Goal: Check status: Check status

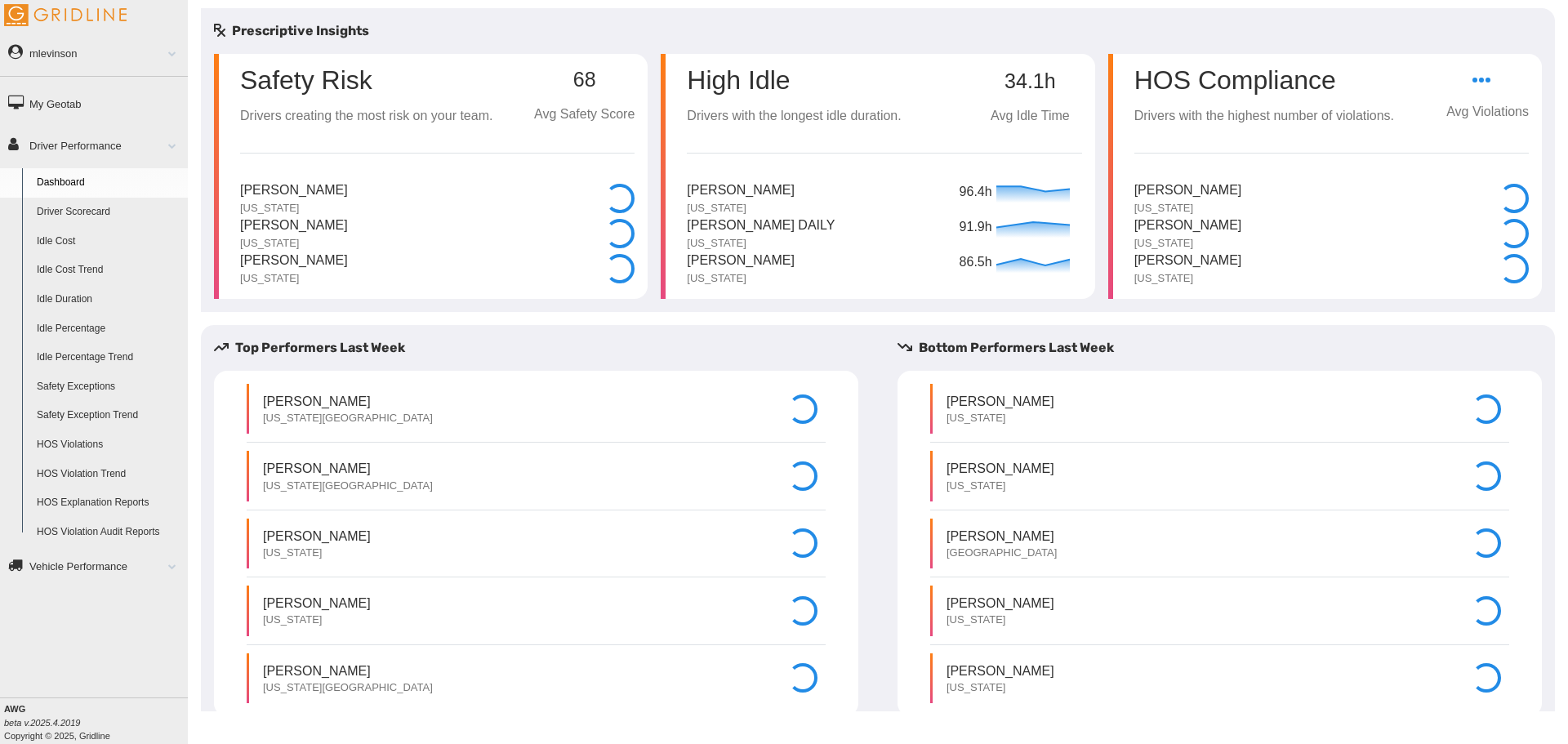
select select "**********"
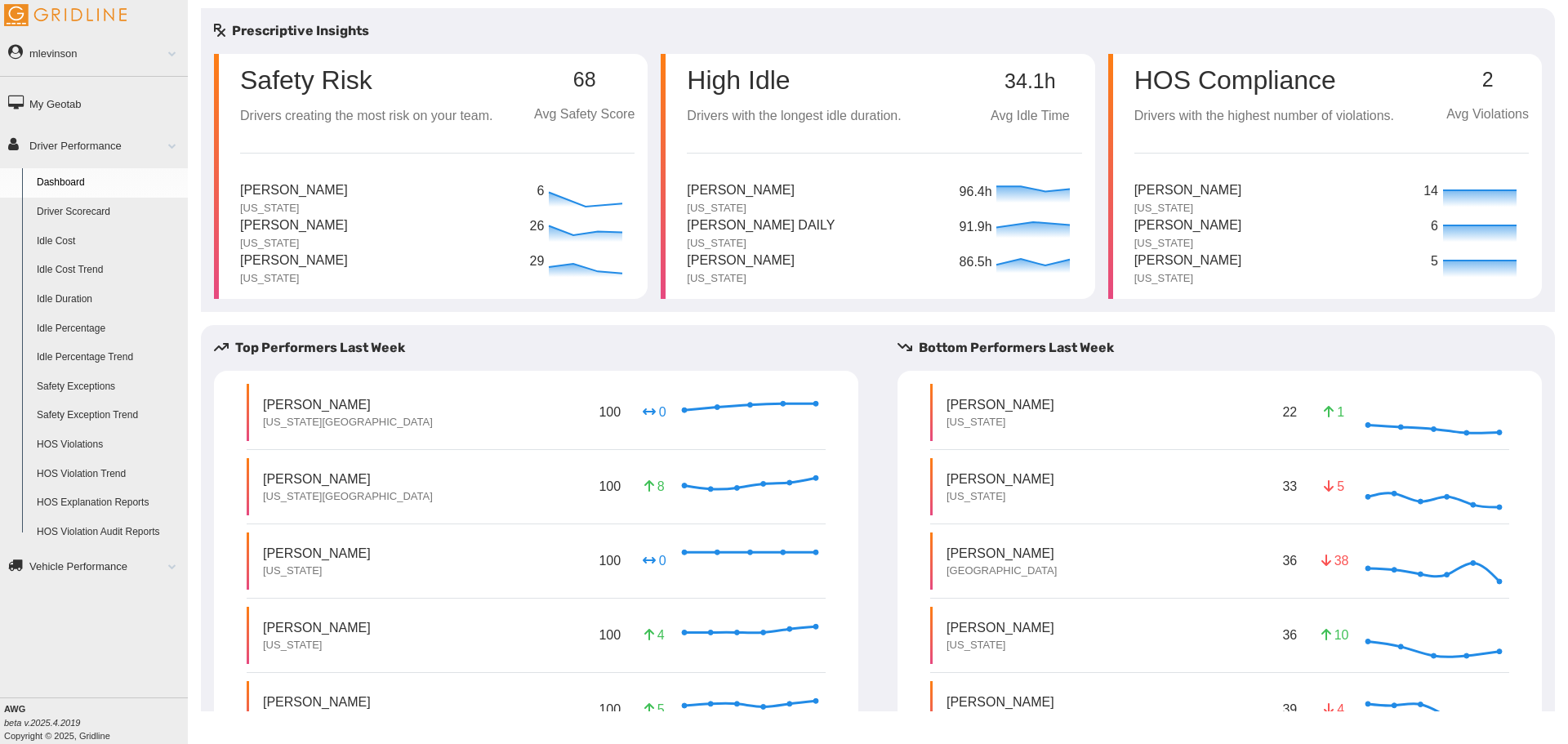
click at [118, 209] on link "Driver Scorecard" at bounding box center [109, 211] width 159 height 29
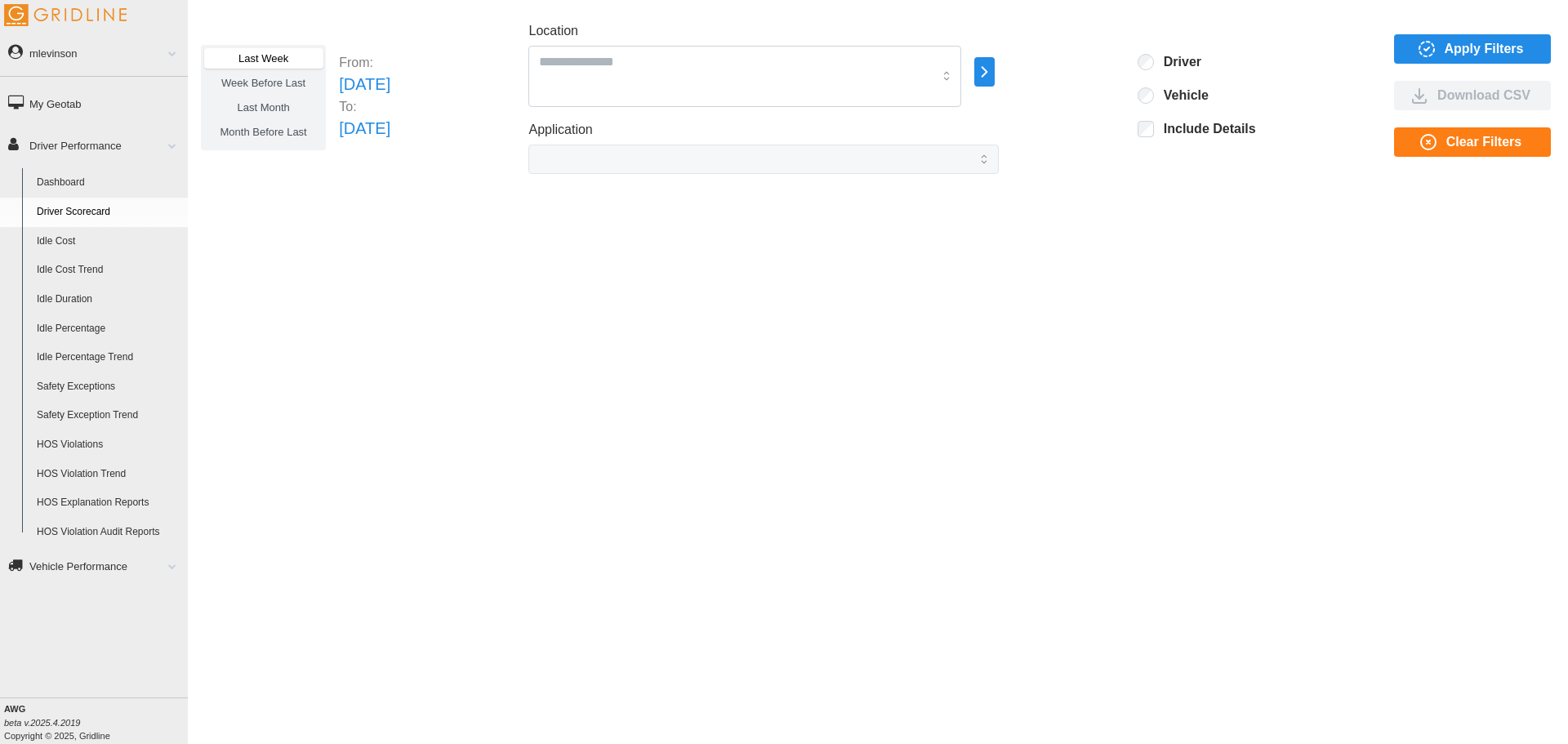
click at [274, 70] on div "Last Week" at bounding box center [263, 60] width 118 height 25
click at [1442, 45] on span "Apply Filters" at bounding box center [1470, 48] width 130 height 27
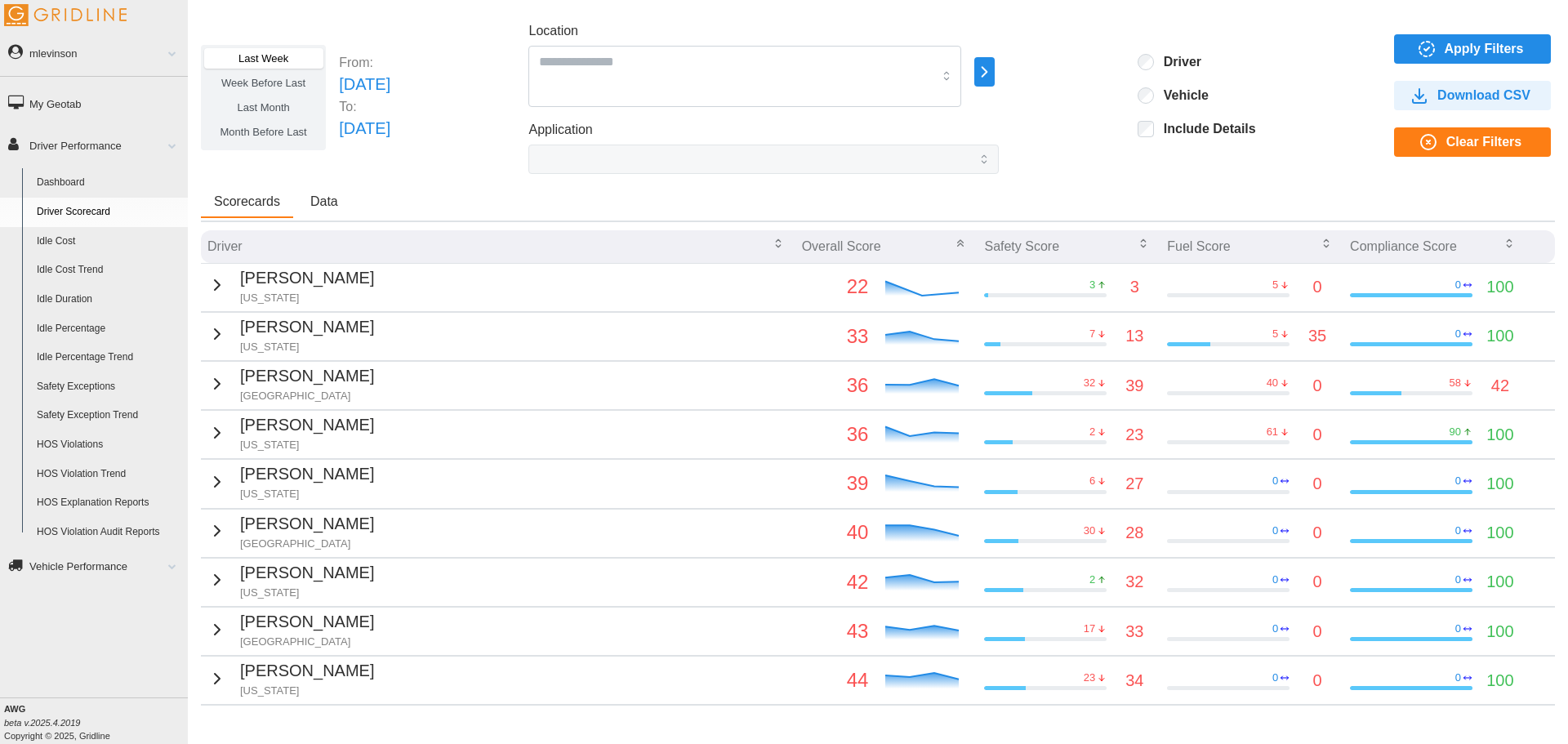
click at [1501, 57] on span "Apply Filters" at bounding box center [1485, 48] width 79 height 27
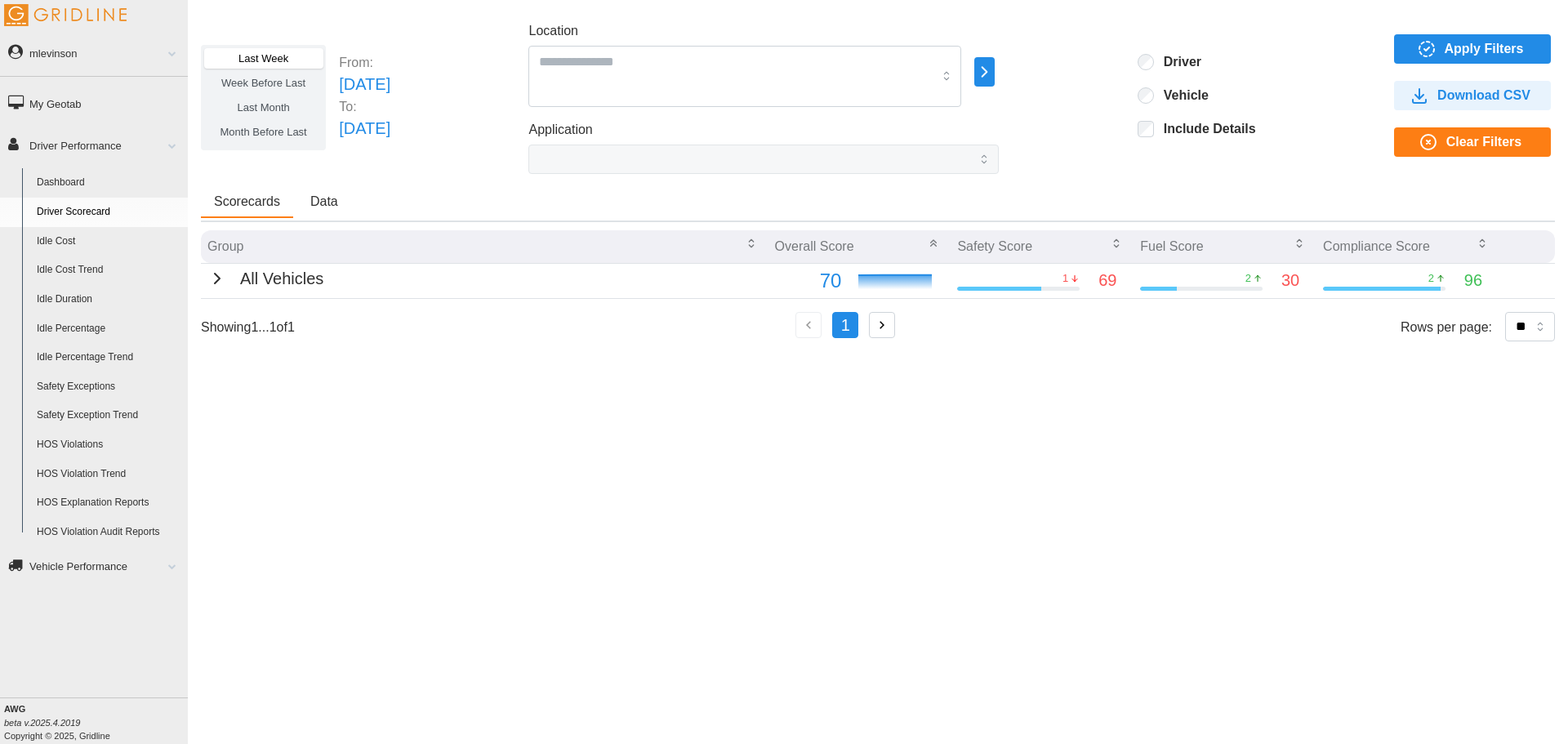
click at [227, 275] on div "All Vehicles" at bounding box center [265, 279] width 116 height 25
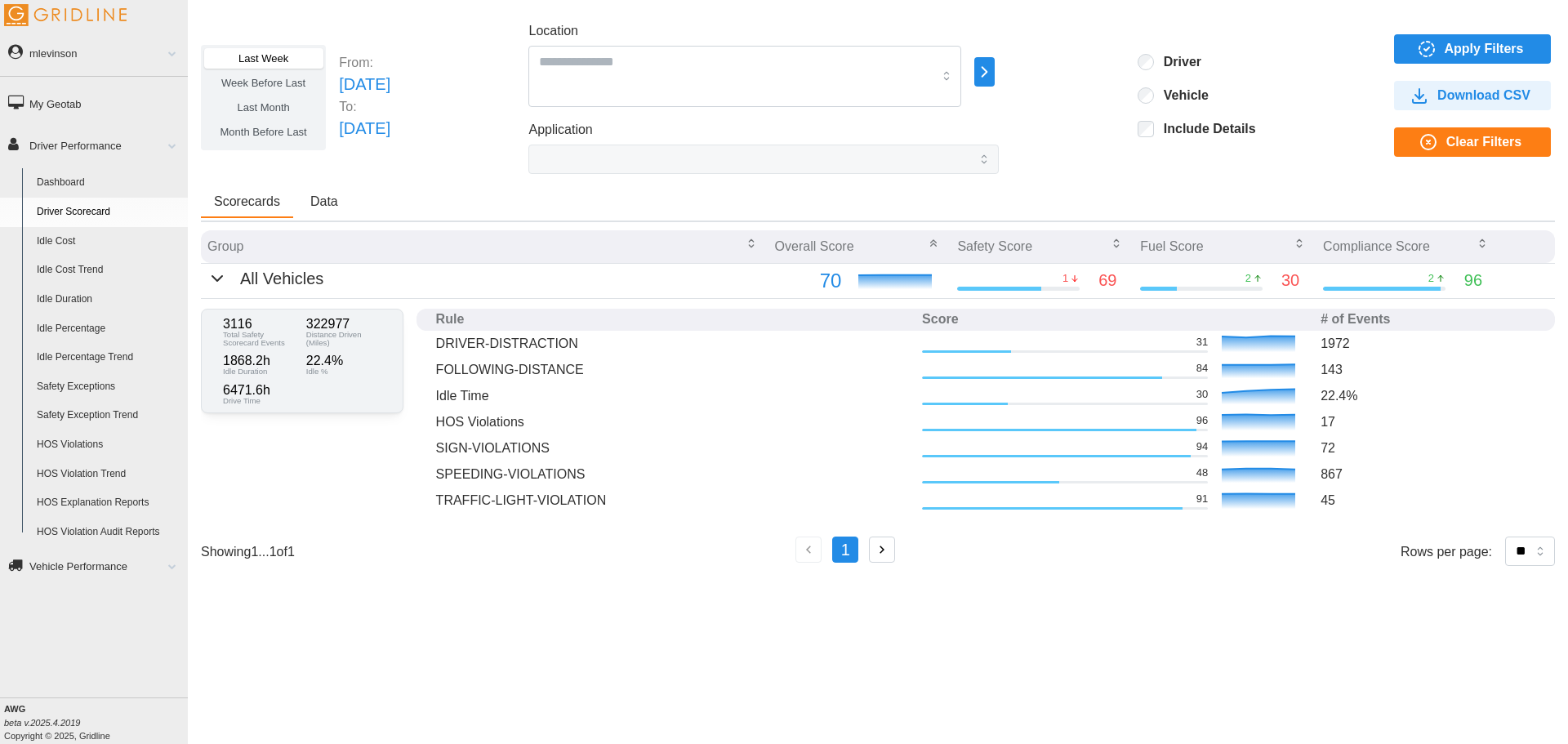
click at [293, 101] on label "Last Month" at bounding box center [263, 108] width 118 height 21
click at [1432, 45] on icon "button" at bounding box center [1426, 49] width 20 height 20
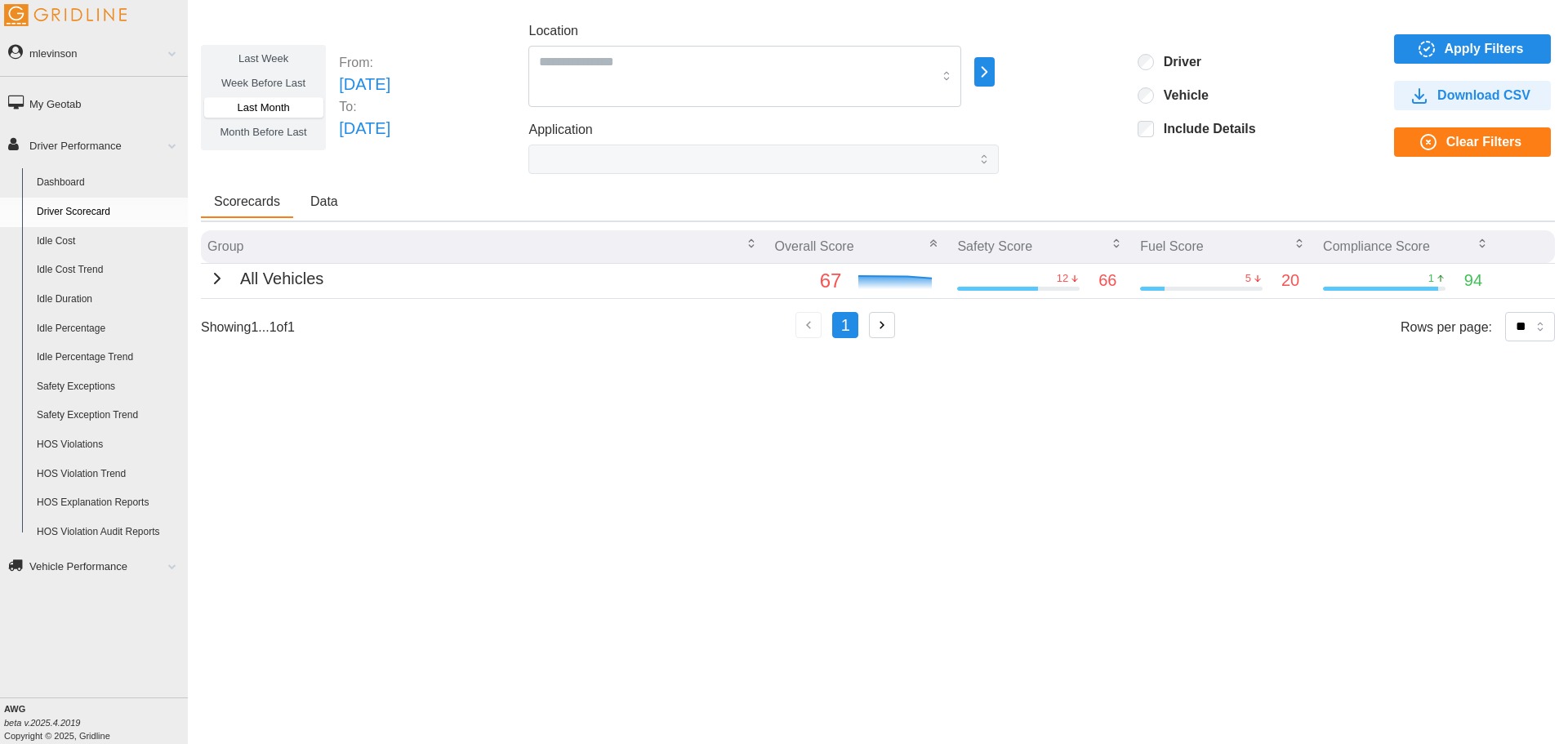
click at [210, 271] on icon "button" at bounding box center [217, 279] width 20 height 20
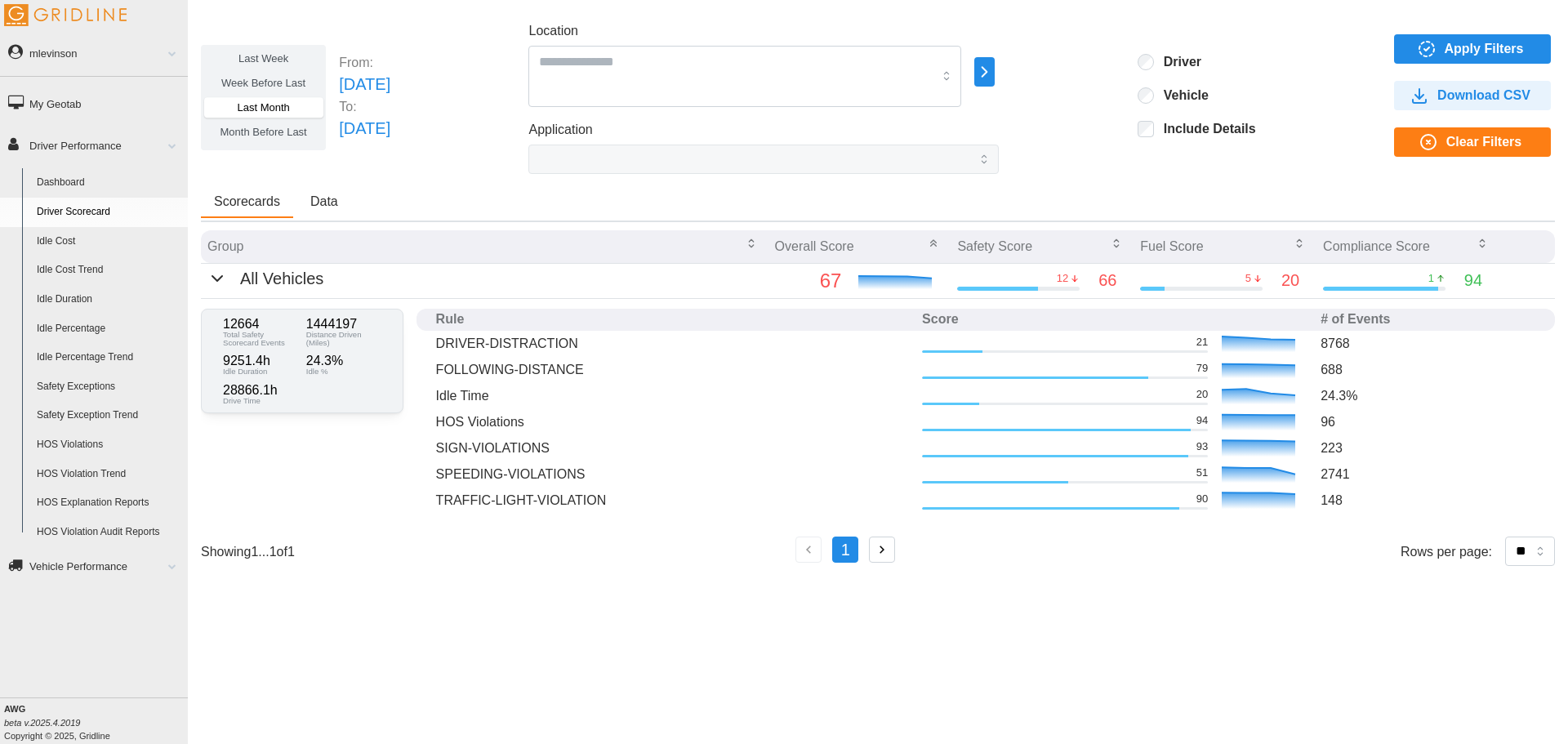
click at [245, 79] on span "Week Before Last" at bounding box center [263, 82] width 84 height 12
click at [1410, 42] on span "Apply Filters" at bounding box center [1470, 48] width 130 height 27
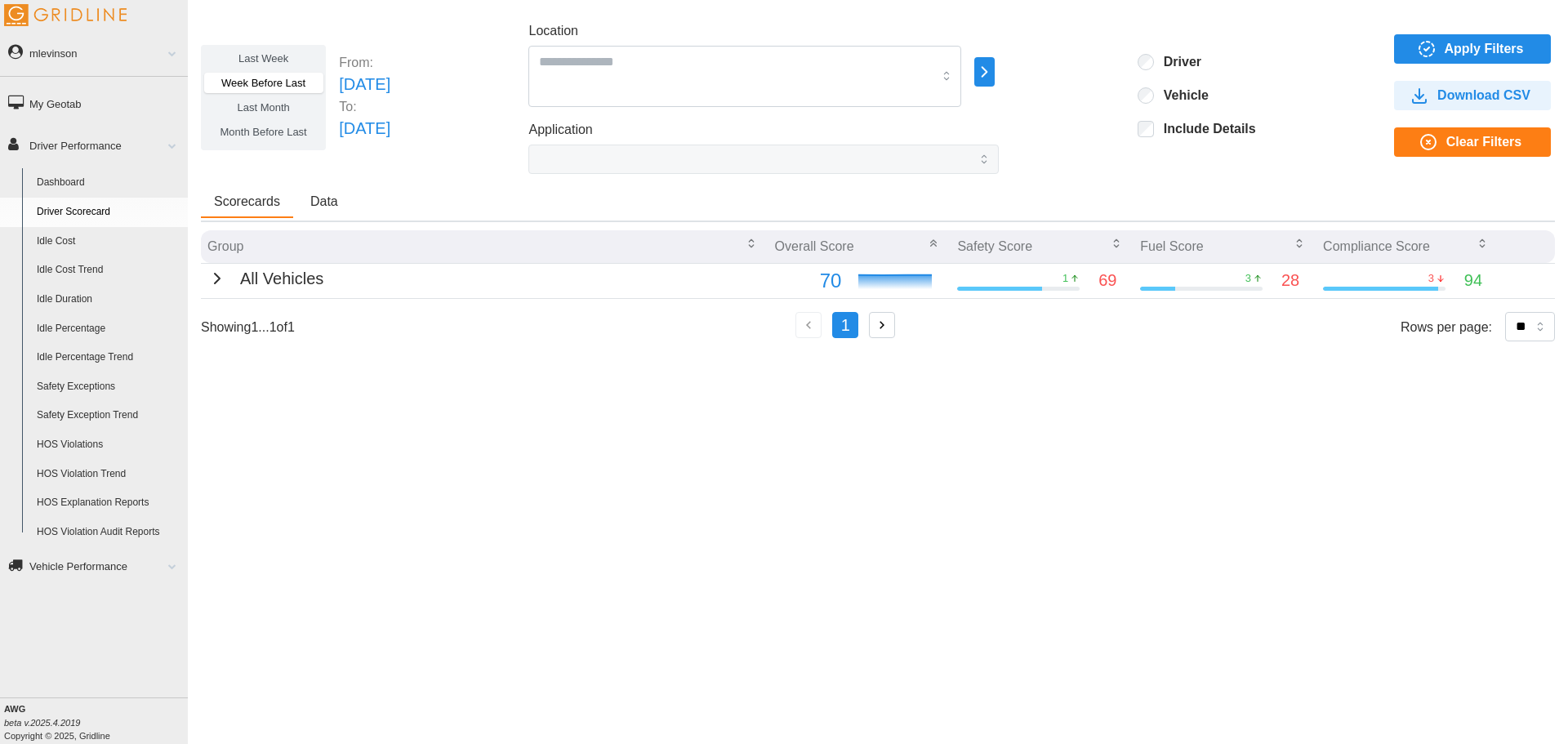
click at [214, 275] on icon "button" at bounding box center [217, 279] width 20 height 20
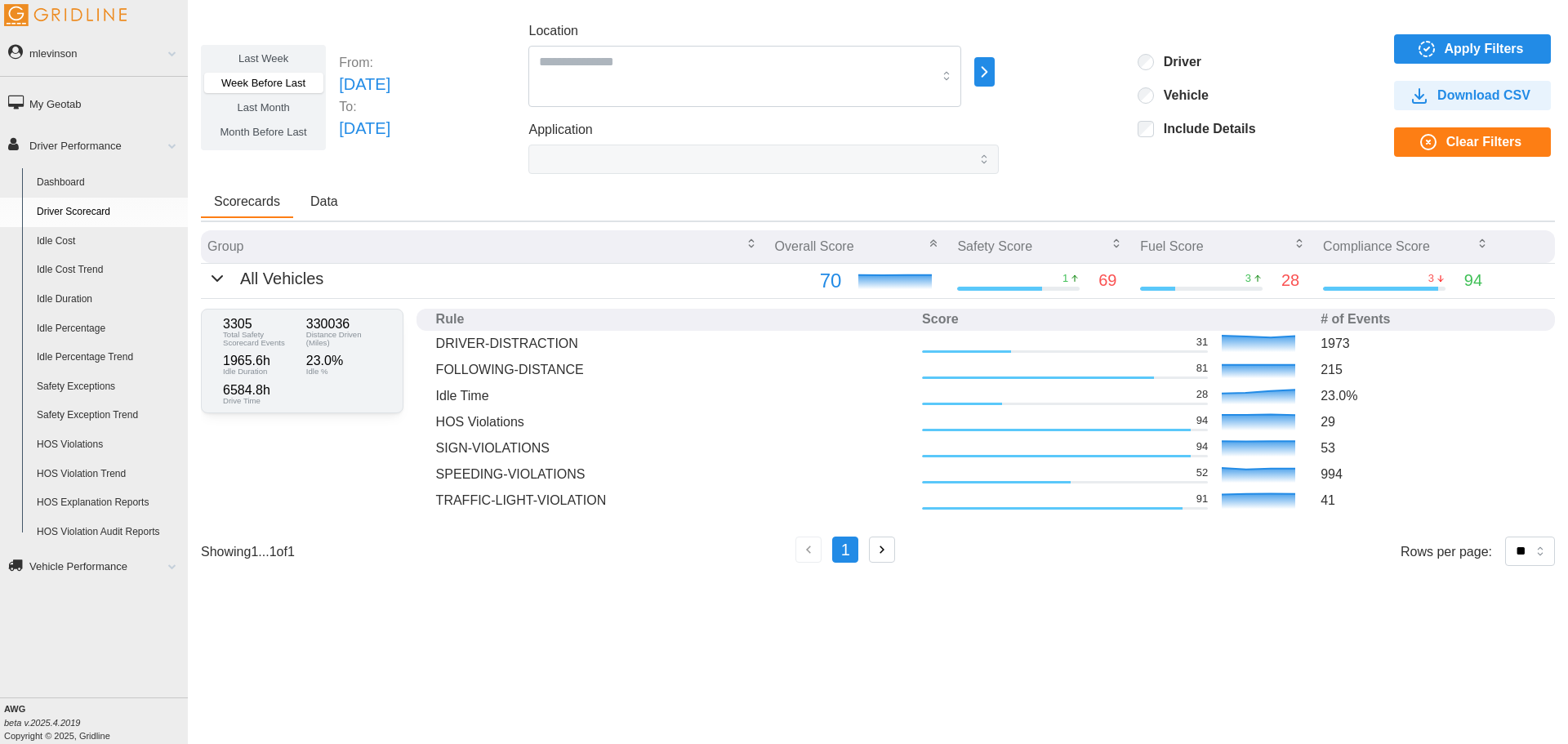
click at [241, 130] on span "Month Before Last" at bounding box center [264, 131] width 87 height 12
click at [1410, 59] on span "Apply Filters" at bounding box center [1470, 48] width 130 height 27
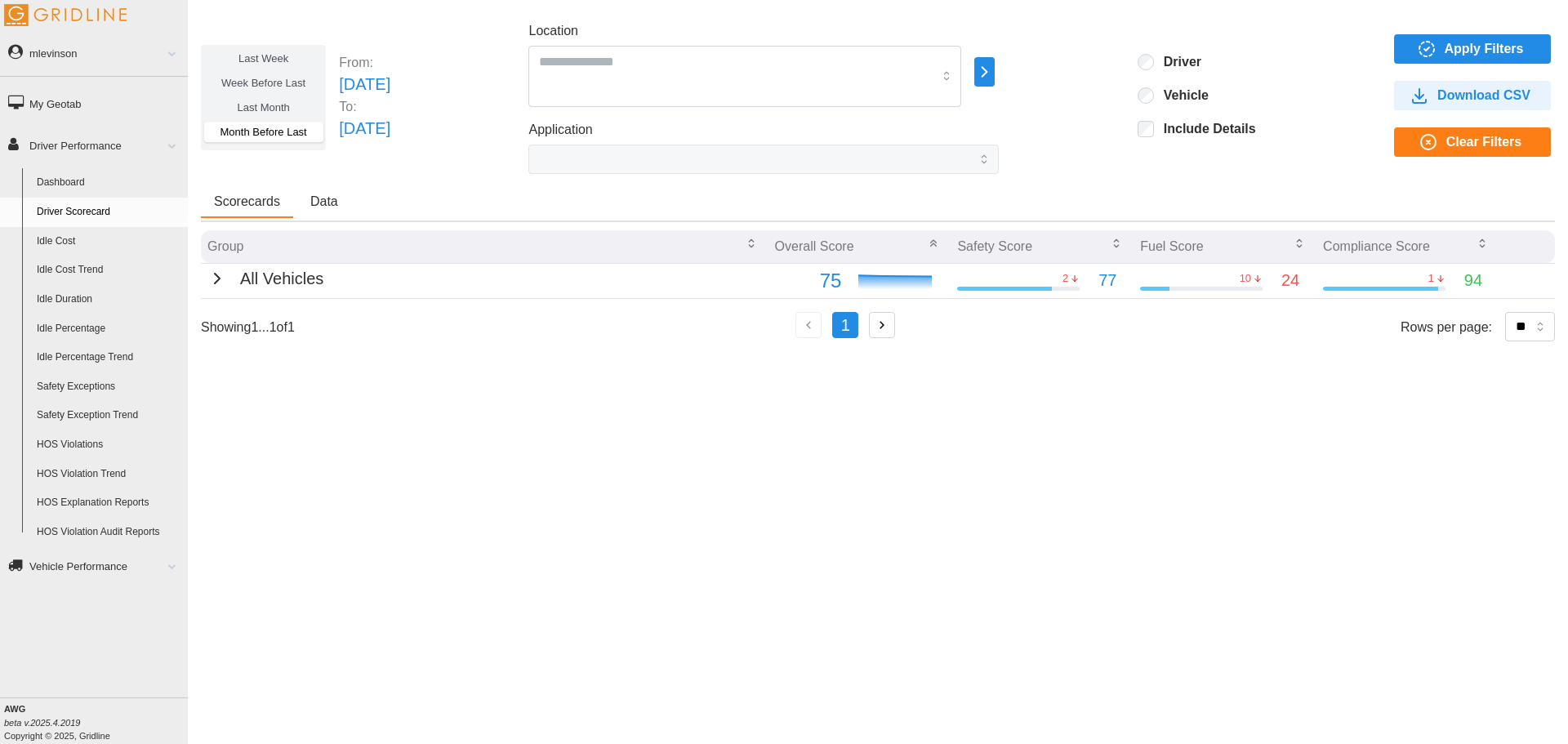
click at [1151, 194] on div "Scorecards Data" at bounding box center [878, 204] width 1355 height 35
